Goal: Navigation & Orientation: Find specific page/section

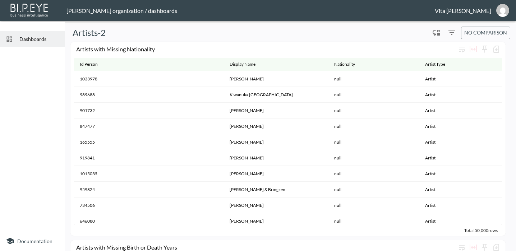
click at [32, 38] on span "Dashboards" at bounding box center [38, 39] width 39 height 8
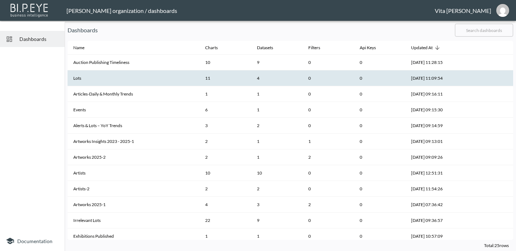
click at [141, 80] on th "Lots" at bounding box center [133, 78] width 132 height 16
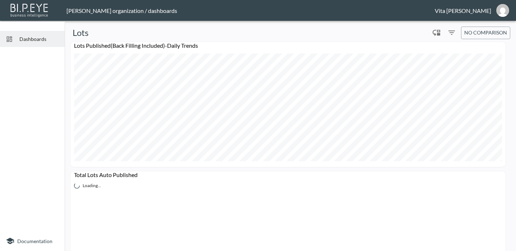
click at [32, 39] on span "Dashboards" at bounding box center [38, 39] width 39 height 8
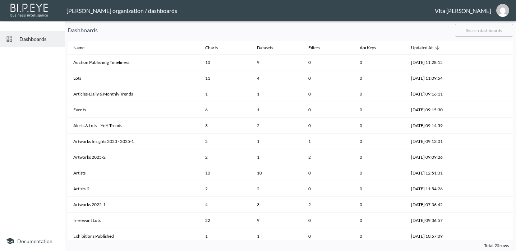
click at [32, 39] on span "Dashboards" at bounding box center [38, 39] width 39 height 8
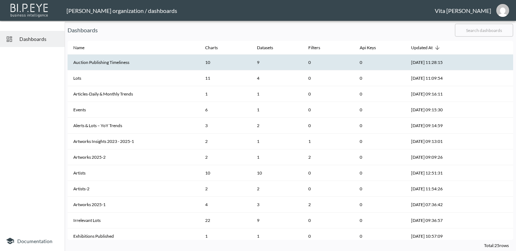
click at [171, 62] on th "Auction Publishing Timeliness" at bounding box center [133, 63] width 132 height 16
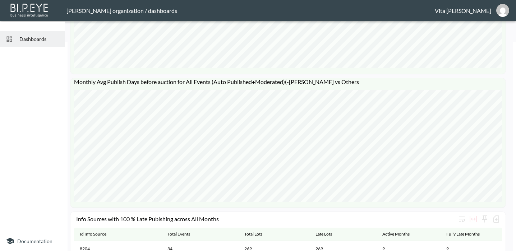
scroll to position [208, 0]
